Goal: Task Accomplishment & Management: Manage account settings

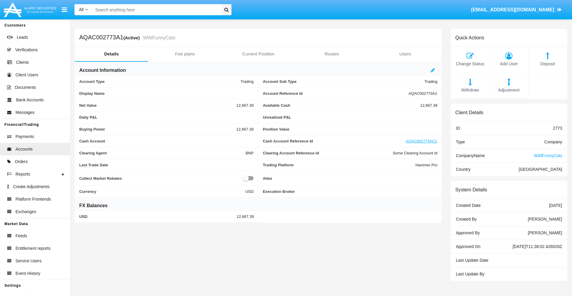
click at [548, 64] on span "Deposit" at bounding box center [548, 64] width 32 height 7
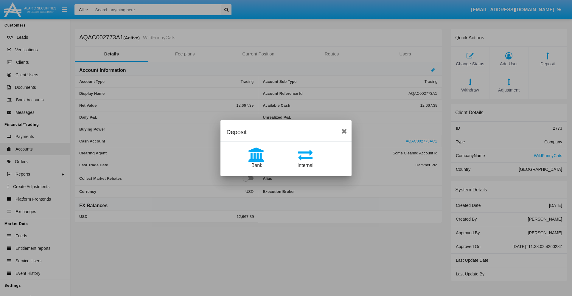
click at [257, 165] on span "Bank" at bounding box center [256, 165] width 11 height 5
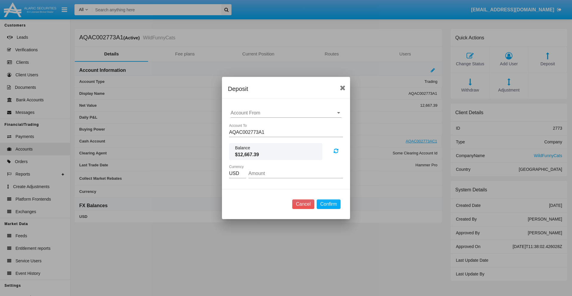
click at [286, 113] on input "Account From" at bounding box center [286, 112] width 111 height 5
click at [243, 125] on span "ACDC" at bounding box center [243, 124] width 13 height 5
type input "ACDC"
type input "97.72"
click at [328, 204] on button "Confirm" at bounding box center [329, 204] width 24 height 10
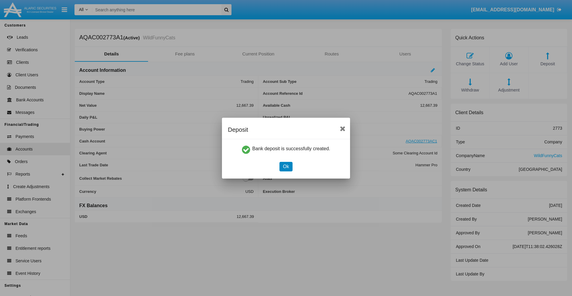
click at [286, 166] on button "Ok" at bounding box center [285, 167] width 13 height 10
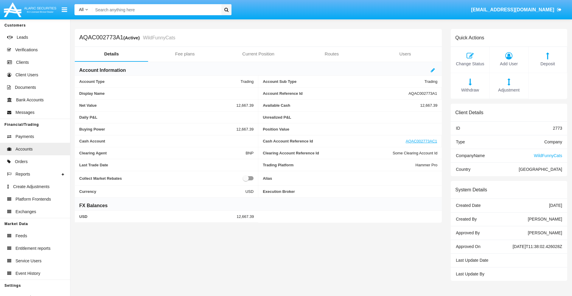
click at [548, 64] on span "Deposit" at bounding box center [548, 64] width 32 height 7
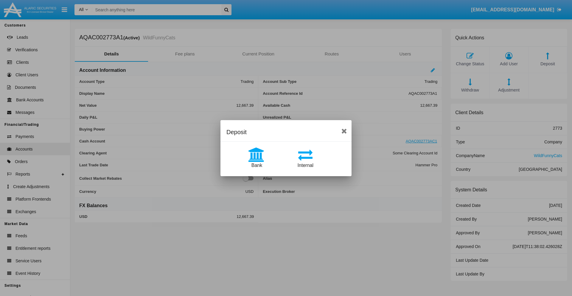
click at [305, 165] on span "Internal" at bounding box center [306, 165] width 16 height 5
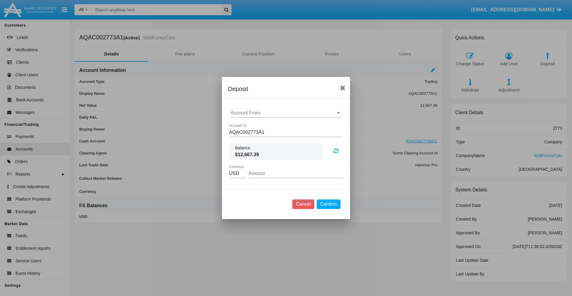
click at [286, 113] on input "Account From" at bounding box center [286, 112] width 111 height 5
click at [256, 139] on span "AQAC002773AC1" at bounding box center [256, 138] width 39 height 5
type input "AQAC002773AC1"
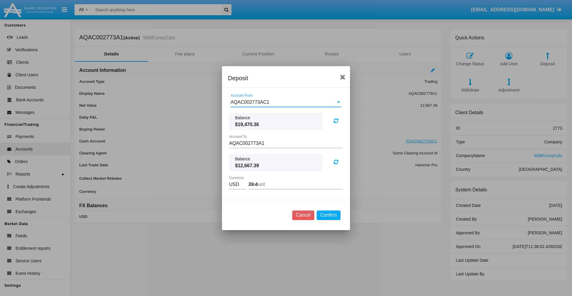
type input "29.48"
click at [328, 215] on button "Confirm" at bounding box center [329, 215] width 24 height 10
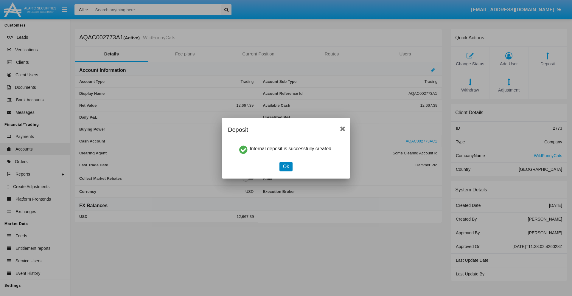
click at [286, 166] on button "Ok" at bounding box center [285, 167] width 13 height 10
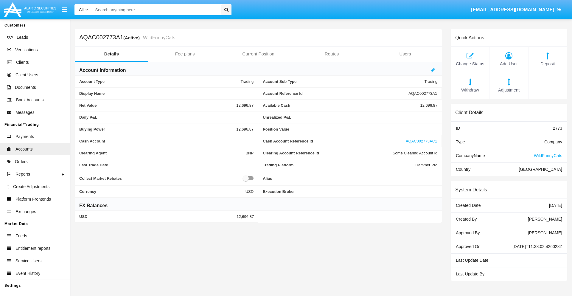
click at [470, 90] on span "Withdraw" at bounding box center [470, 90] width 32 height 7
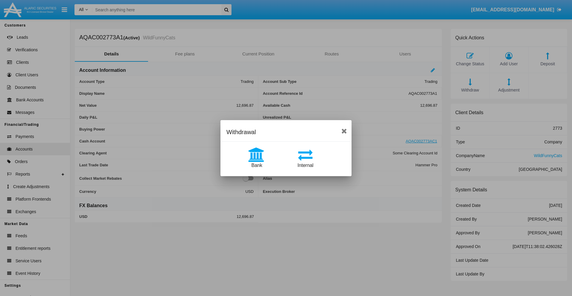
click at [305, 165] on span "Internal" at bounding box center [306, 165] width 16 height 5
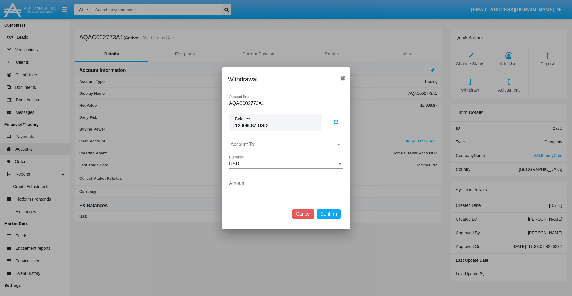
click at [286, 144] on input "Account To" at bounding box center [286, 144] width 111 height 5
click at [256, 170] on span "AQAC002773AC1" at bounding box center [256, 170] width 39 height 5
type input "AQAC002773AC1"
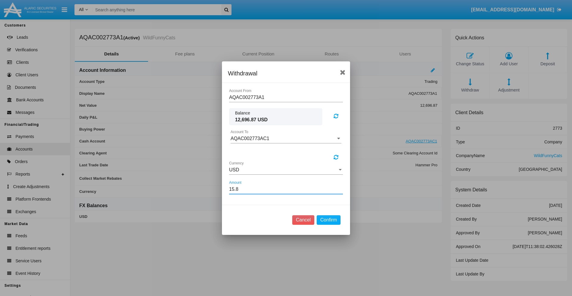
type input "15.88"
click at [328, 220] on button "Confirm" at bounding box center [329, 220] width 24 height 10
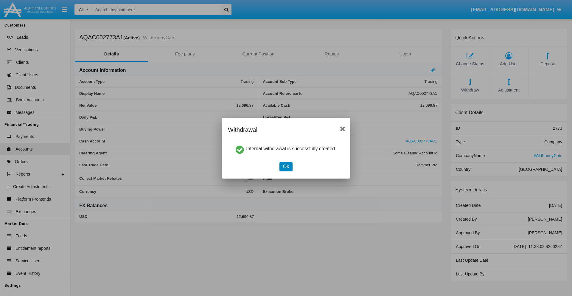
click at [286, 166] on button "Ok" at bounding box center [285, 167] width 13 height 10
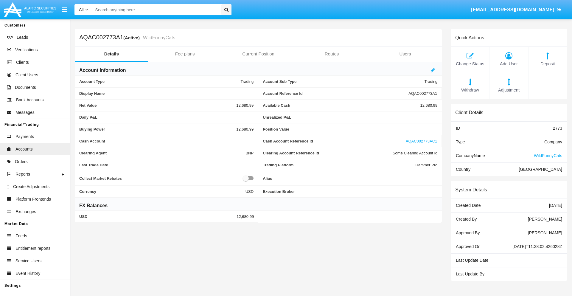
click at [470, 90] on span "Withdraw" at bounding box center [470, 90] width 32 height 7
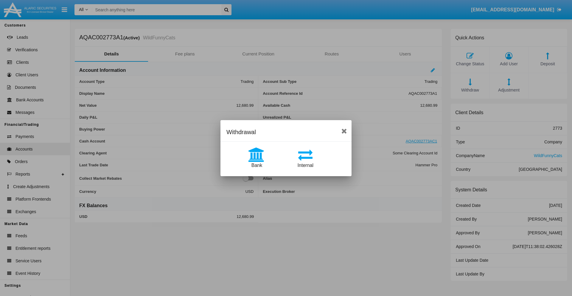
click at [257, 165] on span "Bank" at bounding box center [256, 165] width 11 height 5
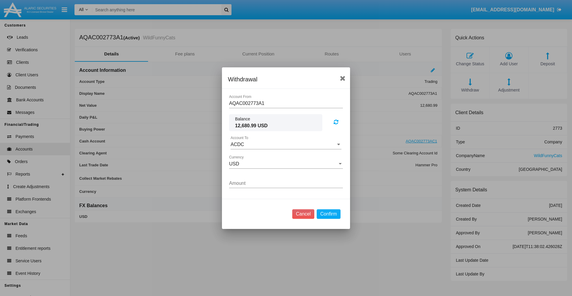
click at [286, 144] on input "ACDC" at bounding box center [286, 144] width 111 height 5
click at [243, 156] on span "ACDC" at bounding box center [243, 156] width 13 height 5
type input "ACDC"
type input "10.2"
click at [328, 214] on button "Confirm" at bounding box center [329, 214] width 24 height 10
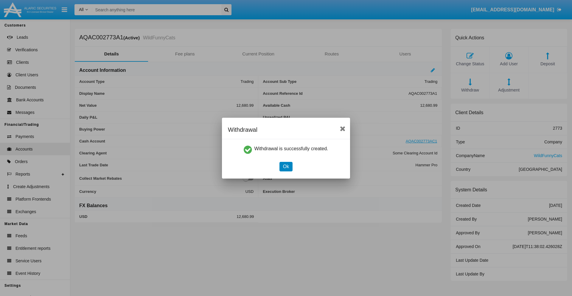
click at [286, 166] on button "Ok" at bounding box center [285, 167] width 13 height 10
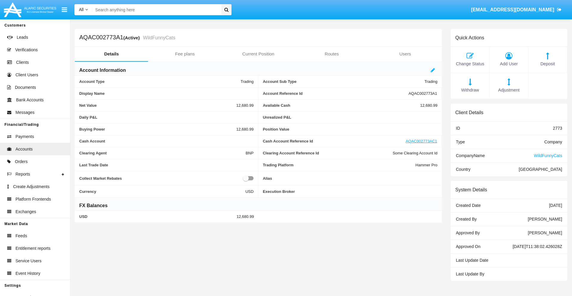
click at [509, 90] on span "Adjustment" at bounding box center [509, 90] width 32 height 7
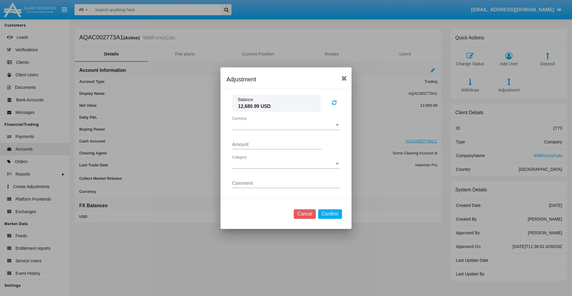
click at [286, 125] on span "Currency" at bounding box center [283, 124] width 103 height 5
click at [286, 129] on span "USD" at bounding box center [286, 129] width 108 height 14
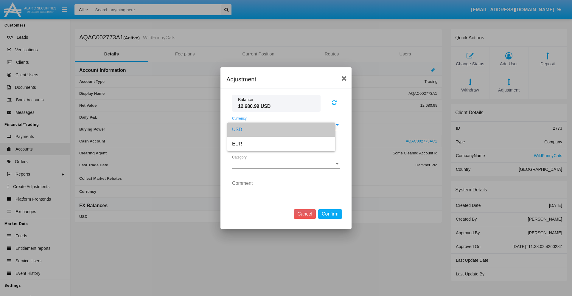
click at [286, 164] on span "Category" at bounding box center [283, 163] width 103 height 5
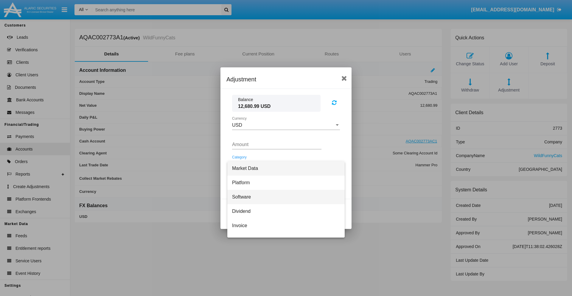
click at [284, 197] on span "Software" at bounding box center [286, 197] width 108 height 14
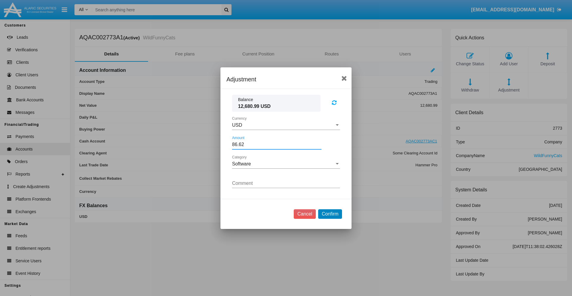
click at [330, 214] on button "Confirm" at bounding box center [330, 214] width 24 height 10
type input "86.6200"
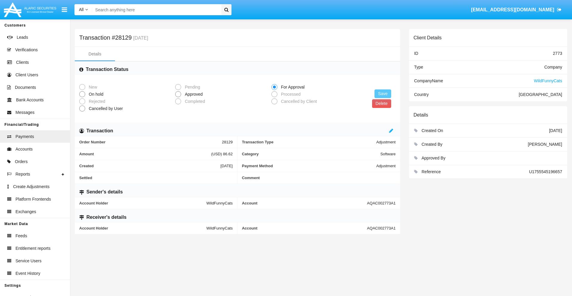
click at [192, 94] on span "Approved" at bounding box center [192, 94] width 23 height 6
click at [178, 97] on input "Approved" at bounding box center [178, 97] width 0 height 0
radio input "true"
click at [383, 94] on button "Save" at bounding box center [383, 93] width 17 height 9
click at [381, 103] on button "Delete" at bounding box center [381, 103] width 19 height 9
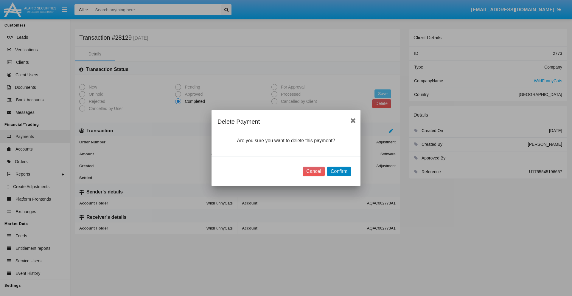
click at [339, 171] on button "Confirm" at bounding box center [339, 172] width 24 height 10
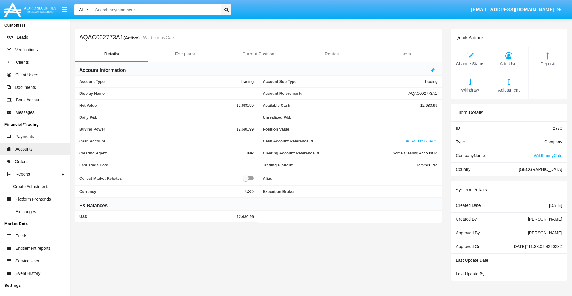
click at [548, 64] on span "Deposit" at bounding box center [548, 64] width 32 height 7
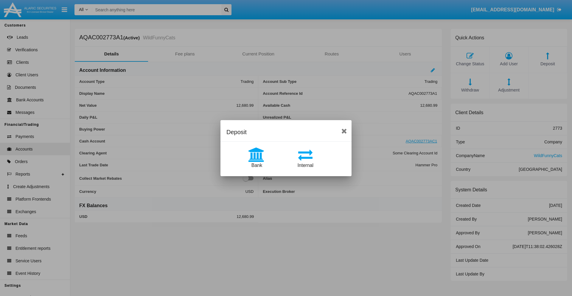
click at [257, 165] on span "Bank" at bounding box center [256, 165] width 11 height 5
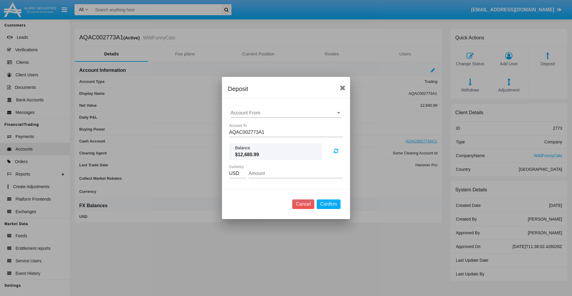
click at [286, 113] on input "Account From" at bounding box center [286, 112] width 111 height 5
click at [243, 125] on span "ACDC" at bounding box center [243, 124] width 13 height 5
type input "ACDC"
type input "54.79"
click at [328, 204] on button "Confirm" at bounding box center [329, 204] width 24 height 10
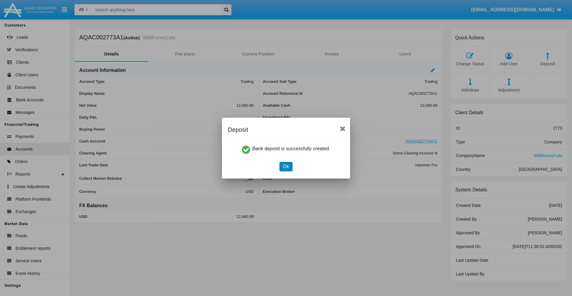
click at [286, 166] on button "Ok" at bounding box center [285, 167] width 13 height 10
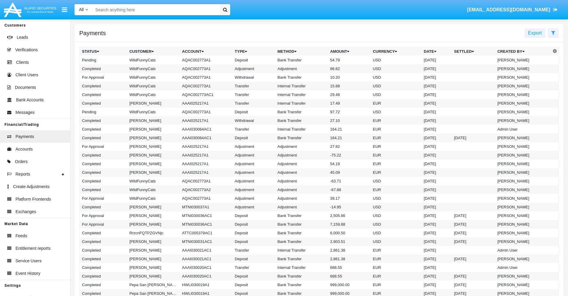
click at [319, 60] on td "Bank Transfer" at bounding box center [301, 60] width 53 height 9
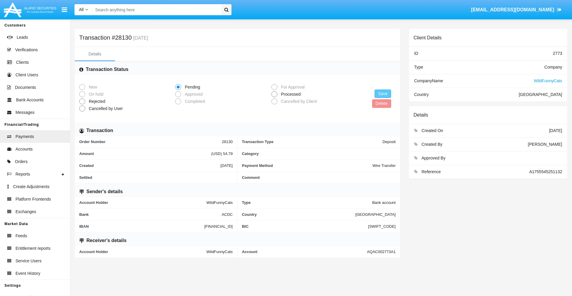
click at [290, 94] on span "Processed" at bounding box center [289, 94] width 25 height 6
click at [274, 97] on input "Processed" at bounding box center [274, 97] width 0 height 0
radio input "true"
click at [383, 94] on button "Save" at bounding box center [383, 93] width 17 height 9
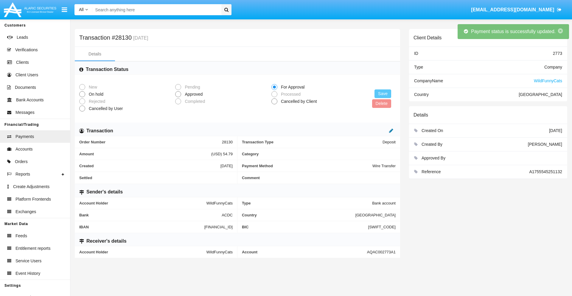
click at [391, 131] on icon at bounding box center [391, 130] width 4 height 5
type input "63.43"
click at [385, 131] on icon at bounding box center [385, 130] width 4 height 5
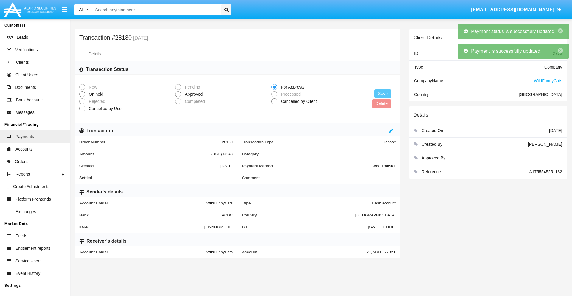
click at [192, 94] on span "Approved" at bounding box center [192, 94] width 23 height 6
click at [178, 97] on input "Approved" at bounding box center [178, 97] width 0 height 0
radio input "true"
click at [383, 94] on button "Save" at bounding box center [383, 93] width 17 height 9
